Goal: Transaction & Acquisition: Subscribe to service/newsletter

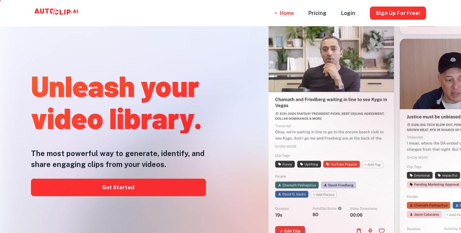
click at [149, 182] on div at bounding box center [230, 233] width 369 height 146
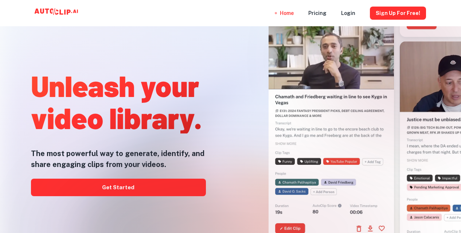
click at [124, 185] on div at bounding box center [230, 233] width 369 height 146
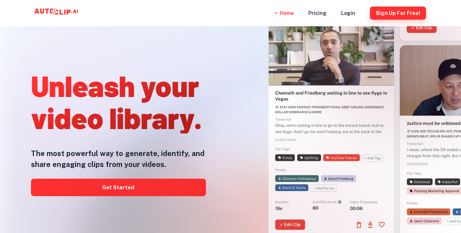
click at [394, 12] on button "Sign Up for free!" at bounding box center [398, 13] width 56 height 13
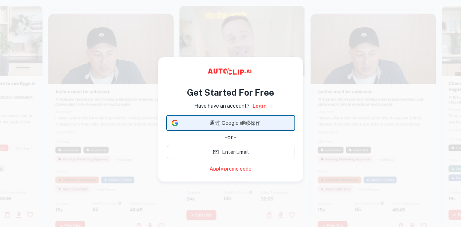
click at [246, 122] on span "通过 Google 继续操作" at bounding box center [235, 123] width 109 height 8
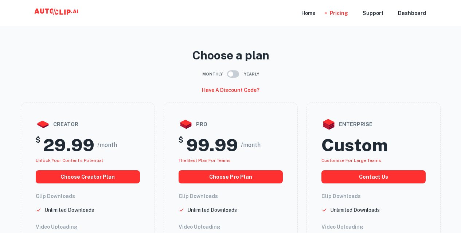
click at [56, 11] on icon at bounding box center [57, 13] width 73 height 15
